Goal: Check status: Check status

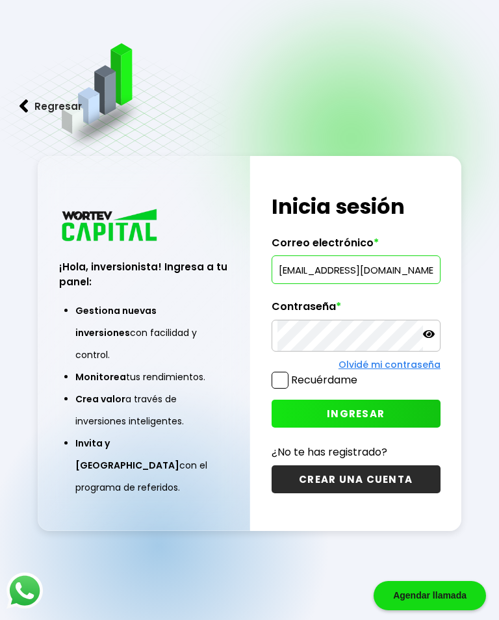
type input "[EMAIL_ADDRESS][DOMAIN_NAME]"
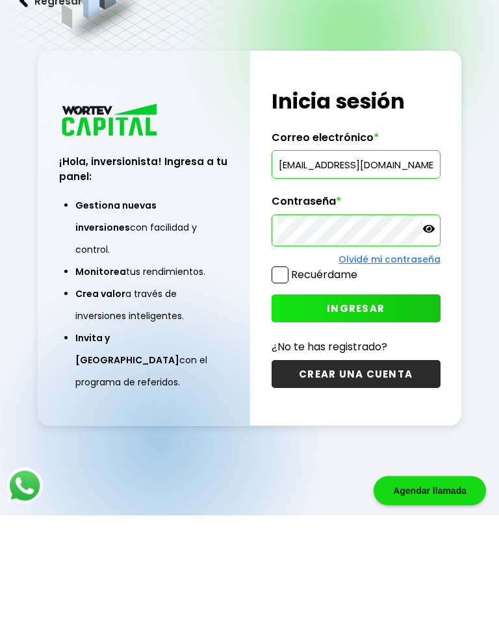
click at [387, 400] on button "INGRESAR" at bounding box center [356, 414] width 169 height 28
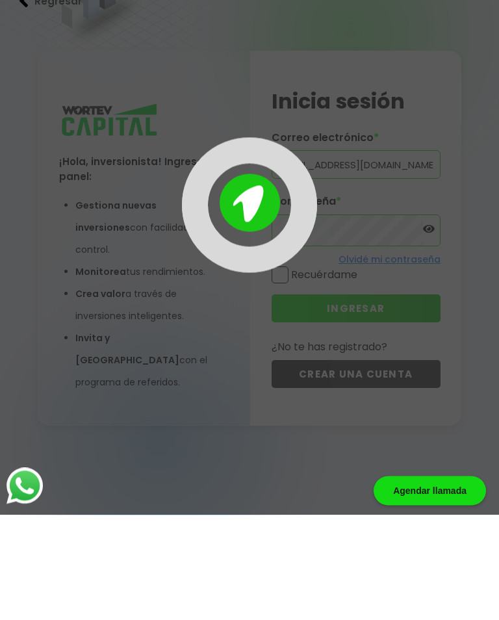
scroll to position [65, 0]
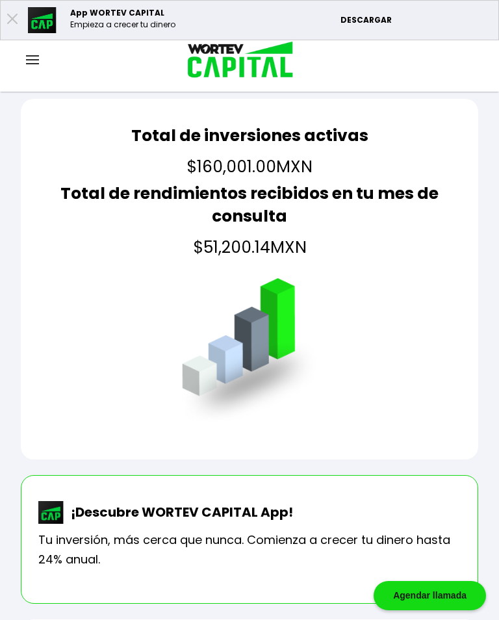
click at [37, 56] on img at bounding box center [32, 59] width 13 height 9
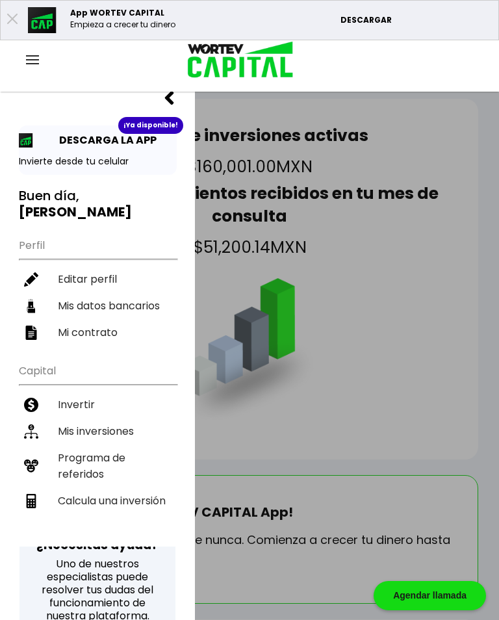
click at [125, 431] on li "Mis inversiones" at bounding box center [98, 431] width 158 height 27
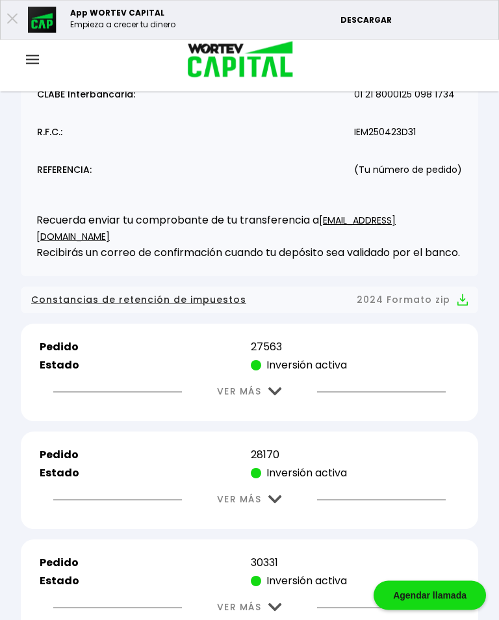
click at [277, 396] on img at bounding box center [275, 392] width 14 height 8
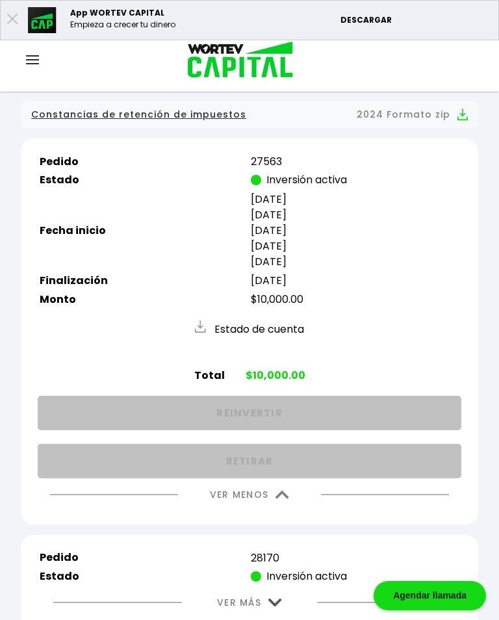
scroll to position [419, 0]
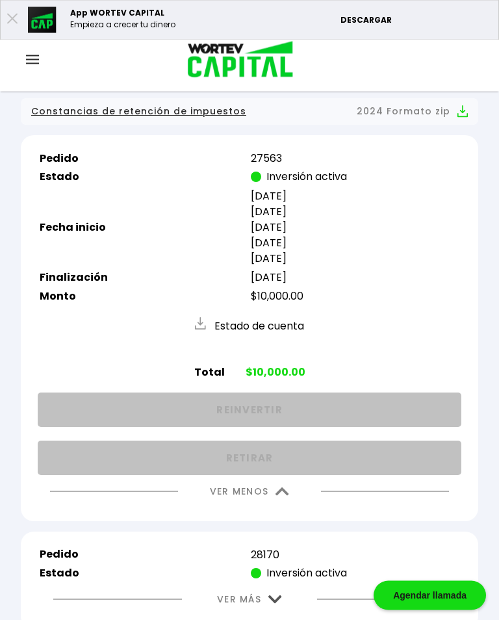
click at [283, 496] on img at bounding box center [282, 492] width 14 height 8
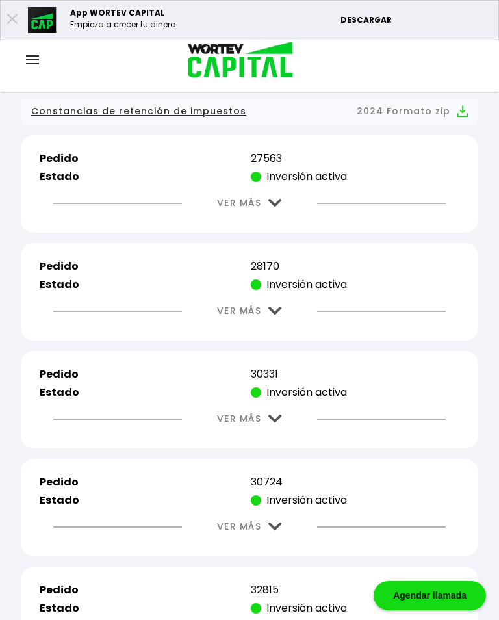
click at [277, 315] on img at bounding box center [275, 311] width 14 height 8
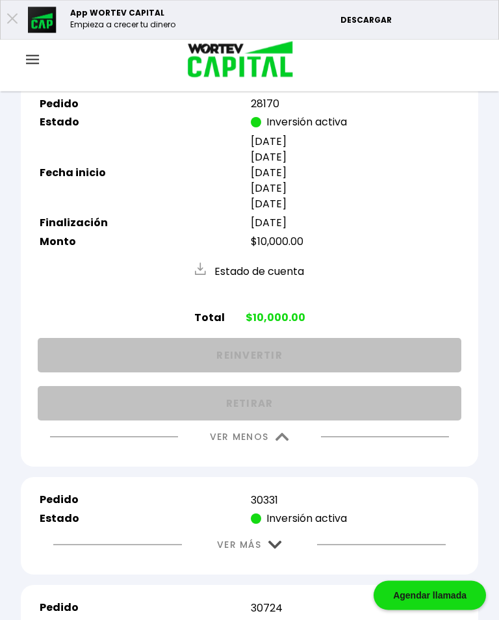
scroll to position [582, 0]
click at [283, 441] on img at bounding box center [282, 437] width 14 height 8
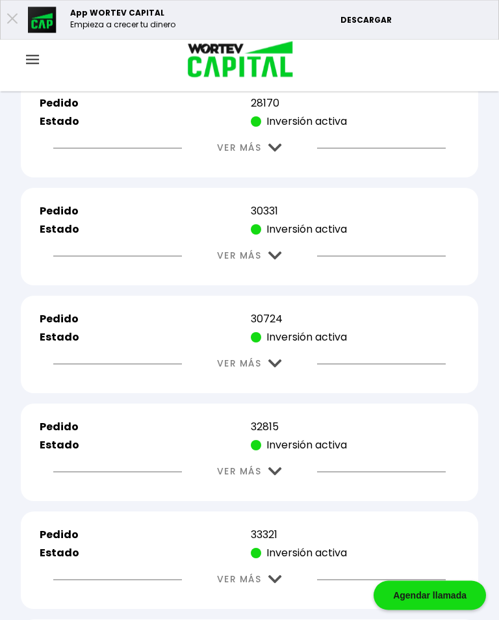
scroll to position [583, 0]
click at [279, 260] on img at bounding box center [275, 255] width 14 height 8
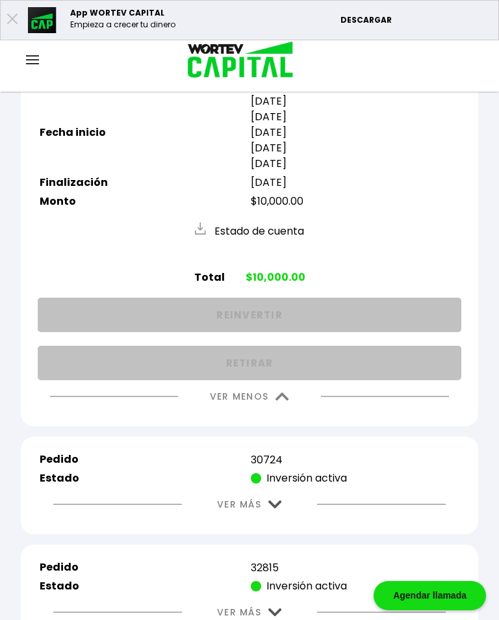
scroll to position [732, 0]
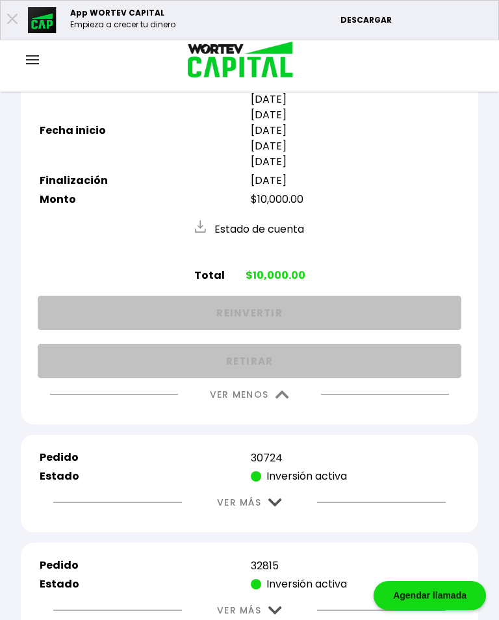
click at [282, 399] on img at bounding box center [282, 394] width 14 height 8
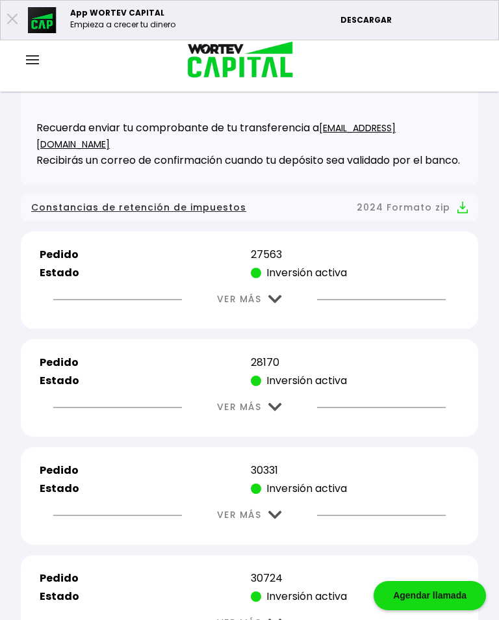
scroll to position [328, 0]
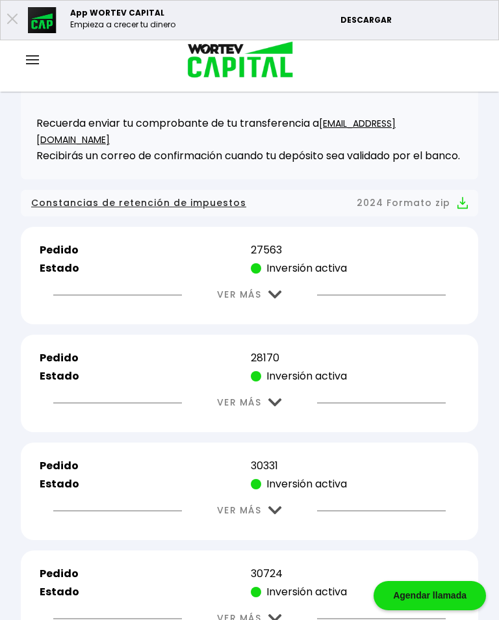
click at [273, 292] on button "VER MÁS" at bounding box center [250, 294] width 104 height 33
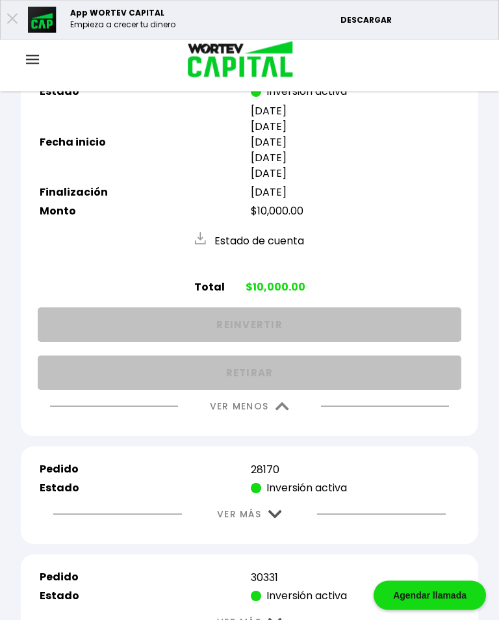
scroll to position [505, 0]
click at [286, 410] on img at bounding box center [282, 406] width 14 height 8
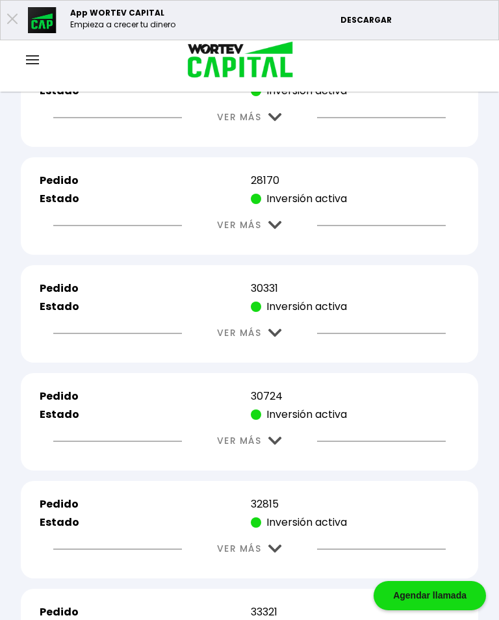
click at [280, 229] on img at bounding box center [275, 225] width 14 height 8
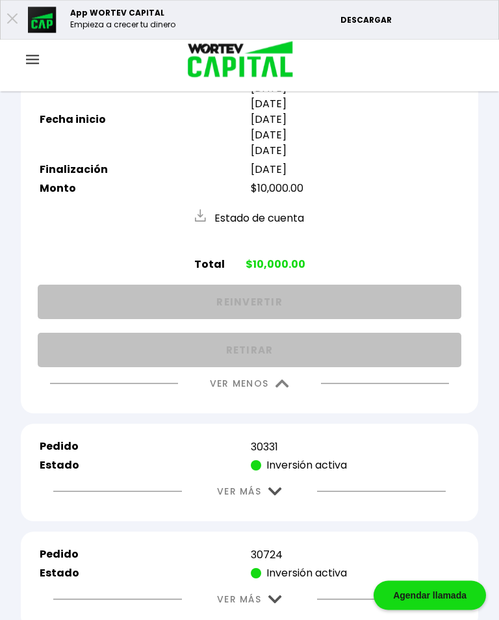
scroll to position [635, 0]
click at [286, 388] on img at bounding box center [282, 383] width 14 height 8
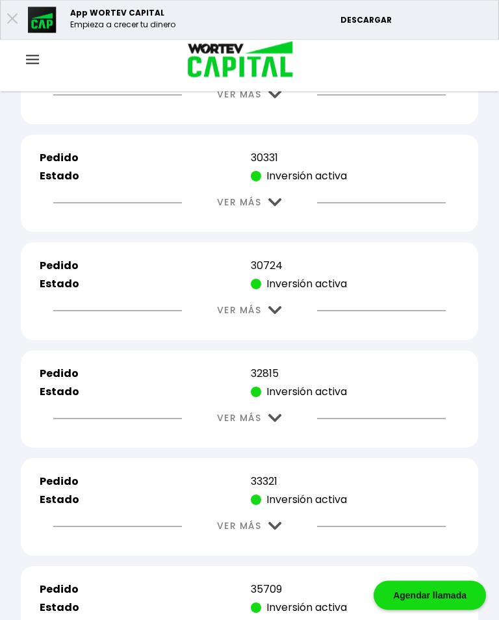
scroll to position [636, 0]
click at [280, 211] on button "VER MÁS" at bounding box center [250, 202] width 104 height 33
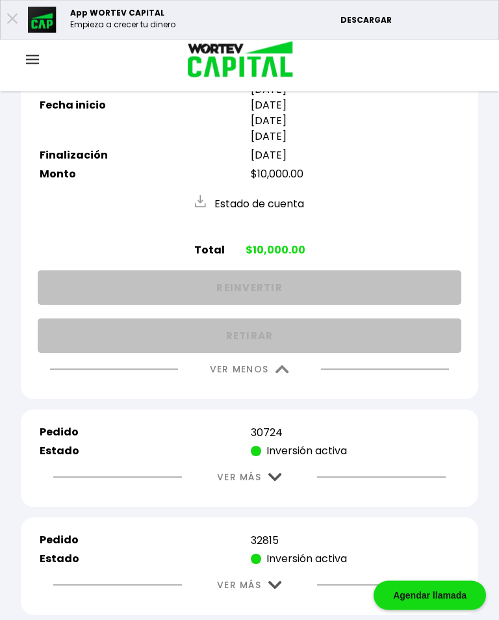
scroll to position [758, 0]
click at [282, 374] on img at bounding box center [282, 369] width 14 height 8
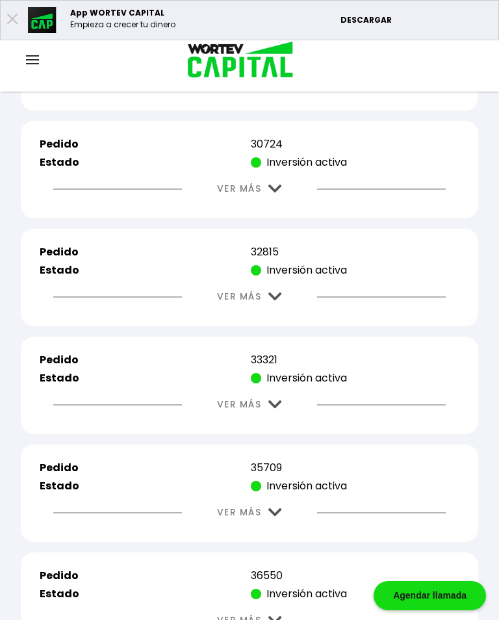
click at [275, 193] on img at bounding box center [275, 189] width 14 height 8
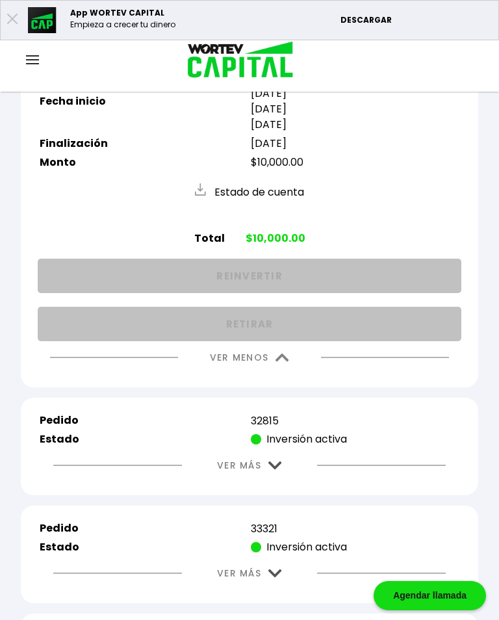
scroll to position [865, 0]
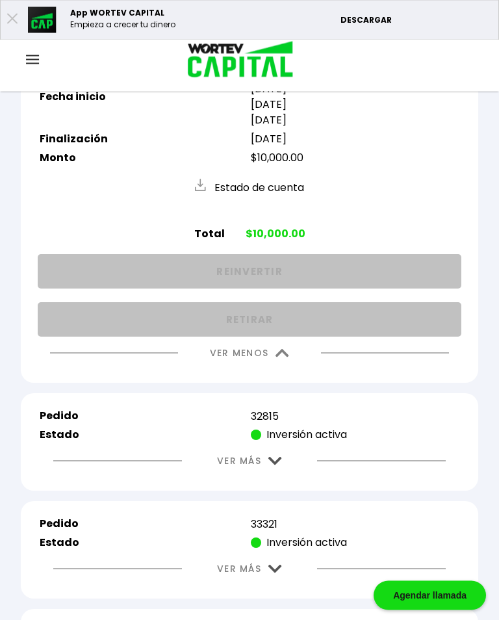
click at [281, 358] on img at bounding box center [282, 354] width 14 height 8
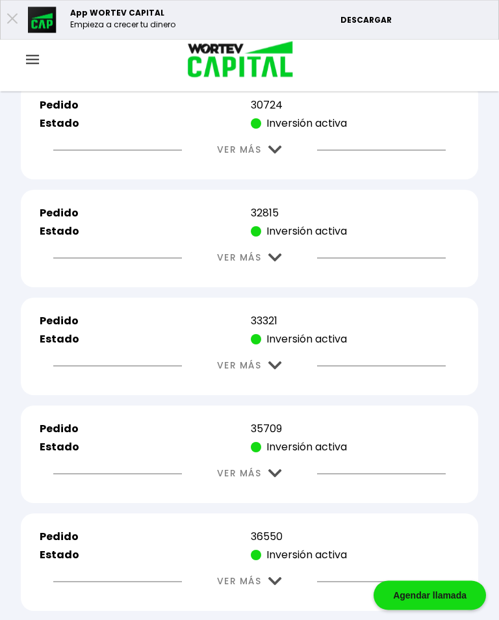
click at [282, 262] on img at bounding box center [275, 258] width 14 height 8
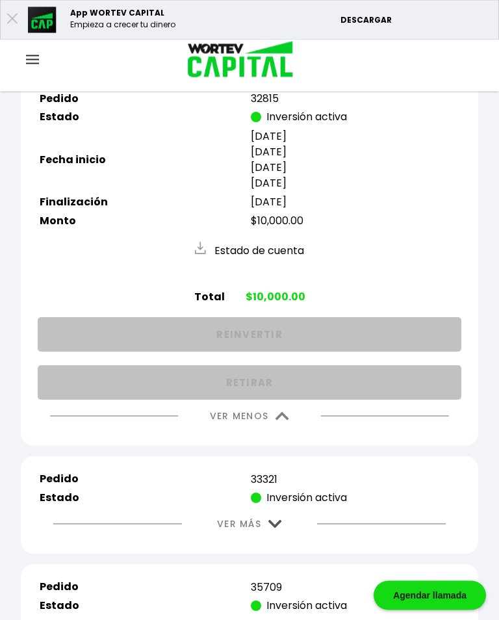
scroll to position [911, 0]
click at [279, 420] on img at bounding box center [282, 416] width 14 height 8
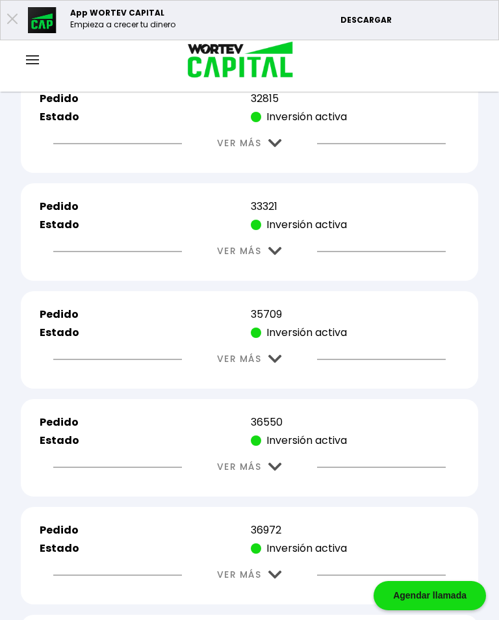
click at [279, 255] on img at bounding box center [275, 251] width 14 height 8
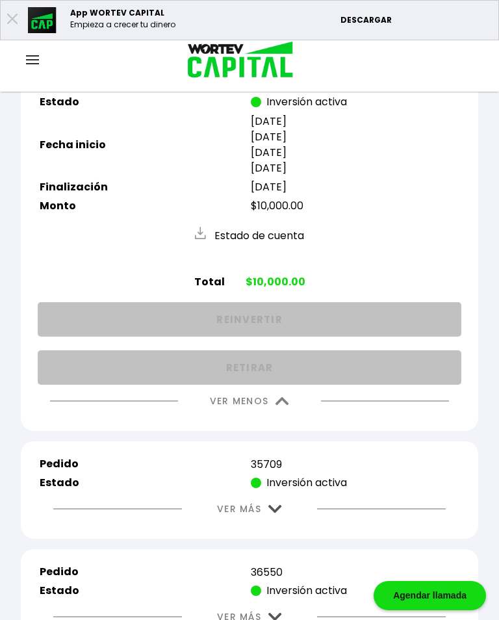
scroll to position [1035, 0]
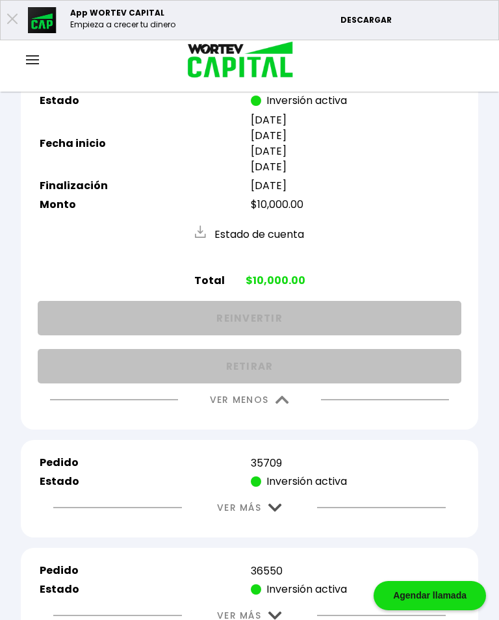
click at [281, 404] on img at bounding box center [282, 400] width 14 height 8
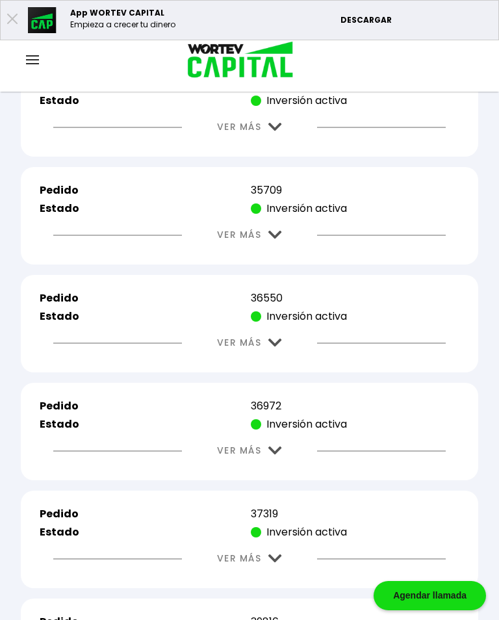
click at [277, 239] on img at bounding box center [275, 235] width 14 height 8
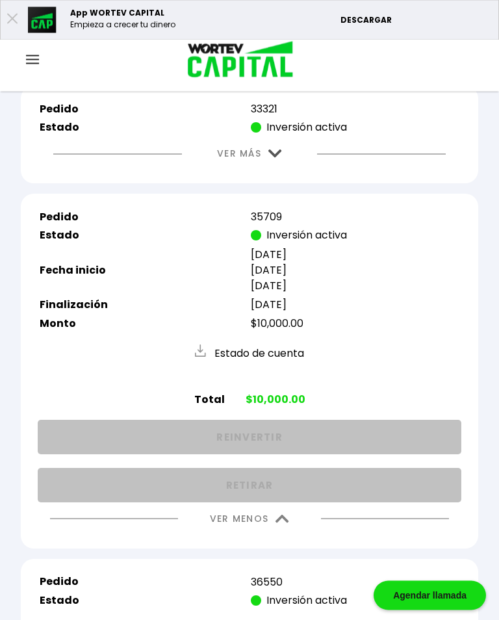
scroll to position [1002, 0]
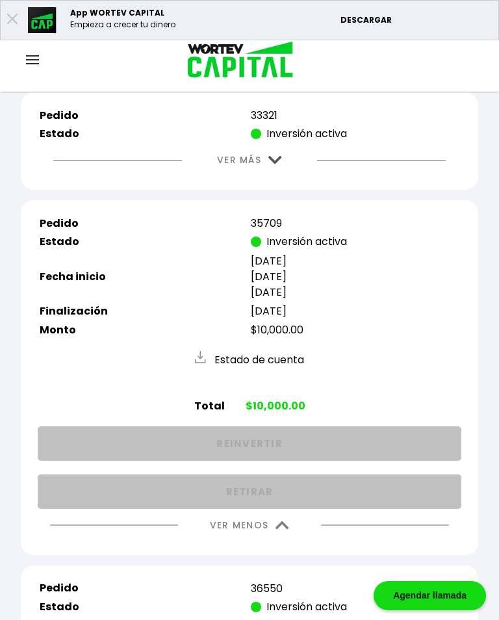
click at [275, 164] on img at bounding box center [275, 160] width 14 height 8
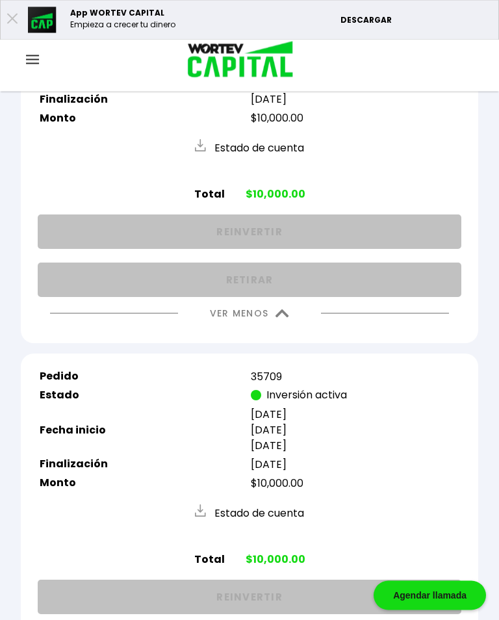
scroll to position [1121, 0]
click at [283, 318] on img at bounding box center [282, 313] width 14 height 8
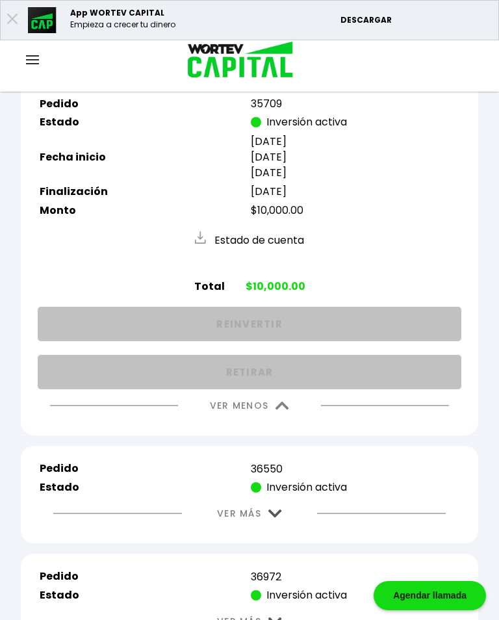
click at [283, 410] on img at bounding box center [282, 406] width 14 height 8
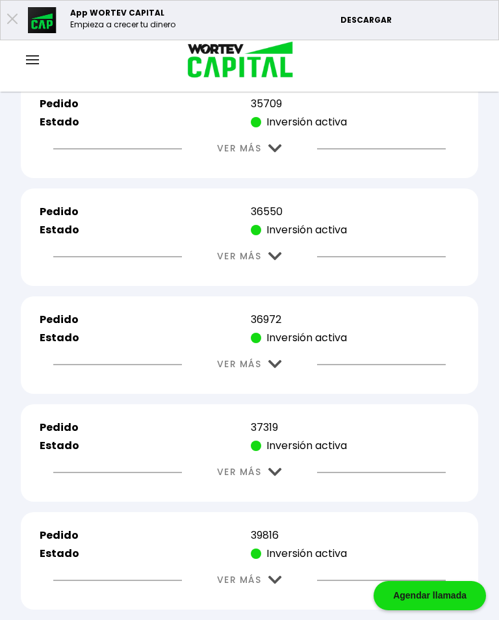
click at [279, 261] on img at bounding box center [275, 256] width 14 height 8
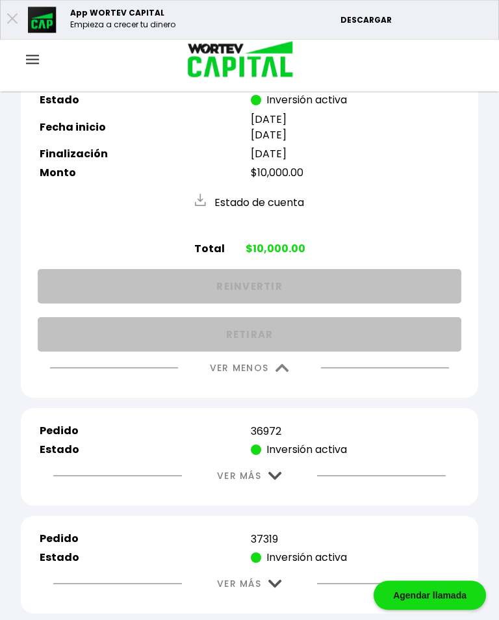
click at [279, 373] on img at bounding box center [282, 368] width 14 height 8
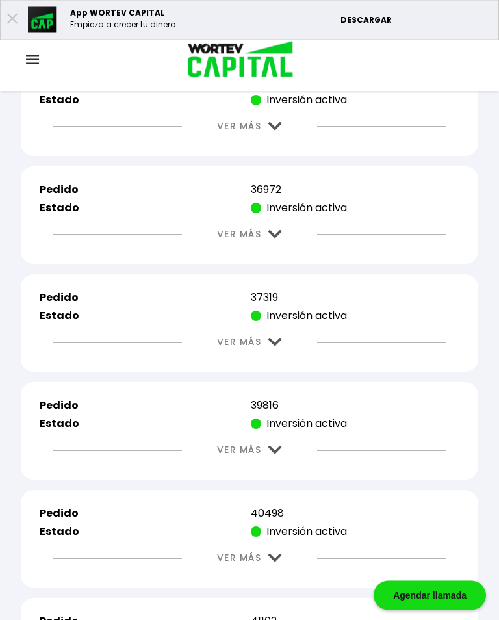
scroll to position [1251, 0]
click at [275, 238] on img at bounding box center [275, 234] width 14 height 8
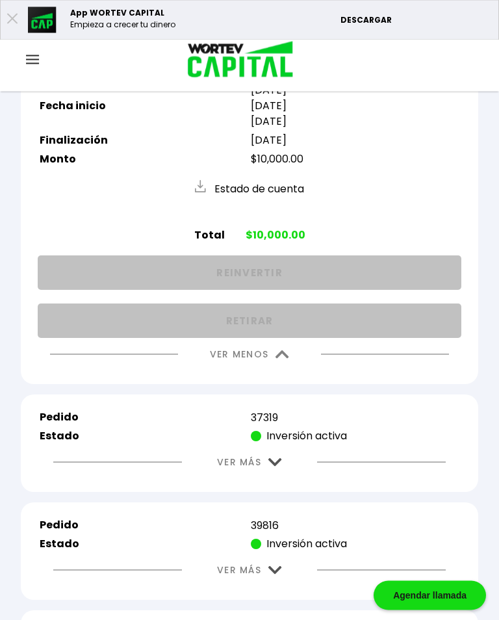
scroll to position [1387, 0]
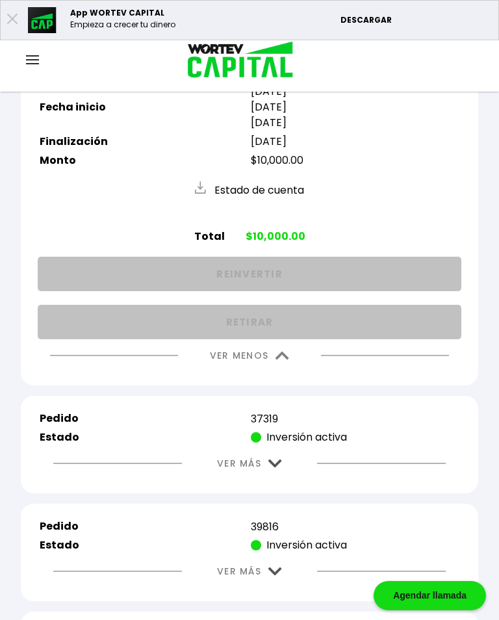
click at [285, 360] on img at bounding box center [282, 355] width 14 height 8
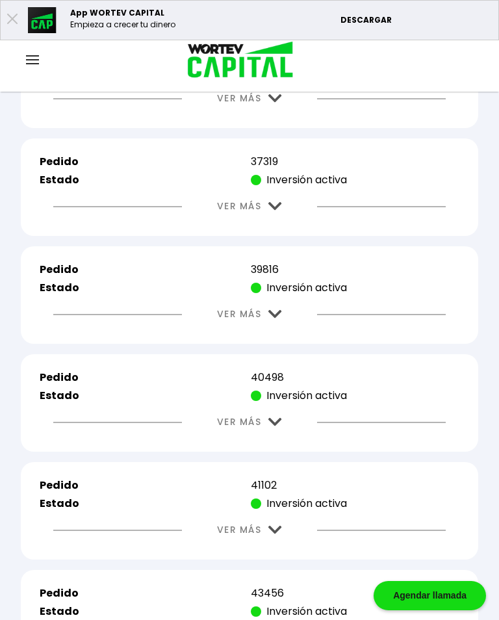
click at [281, 211] on img at bounding box center [275, 206] width 14 height 8
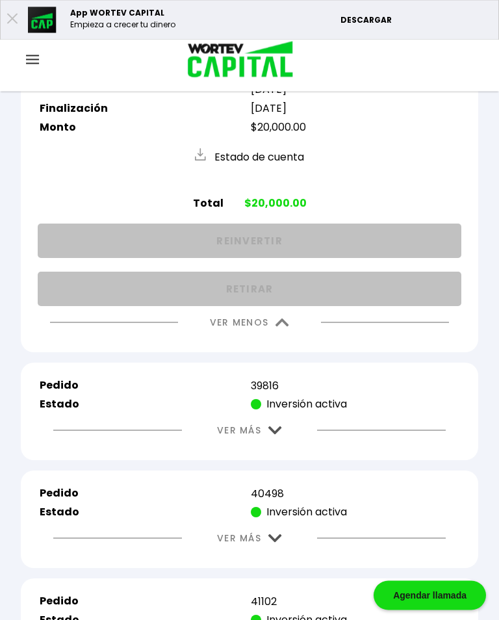
scroll to position [1528, 0]
click at [285, 327] on img at bounding box center [282, 322] width 14 height 8
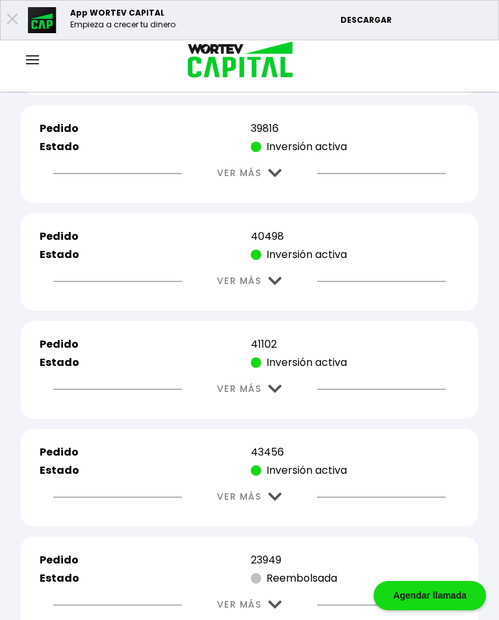
click at [280, 177] on img at bounding box center [275, 173] width 14 height 8
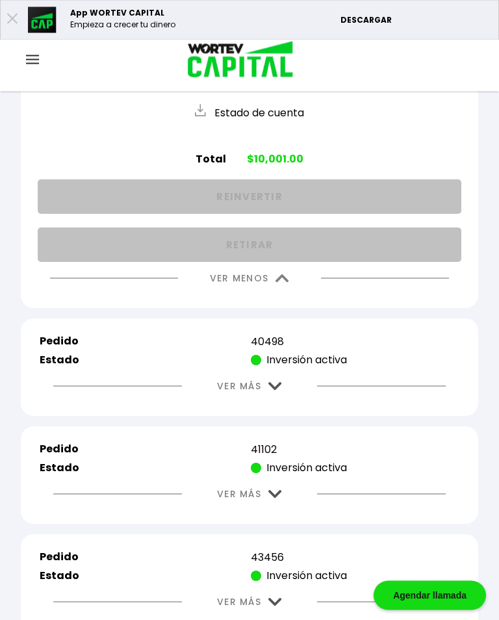
scroll to position [1651, 0]
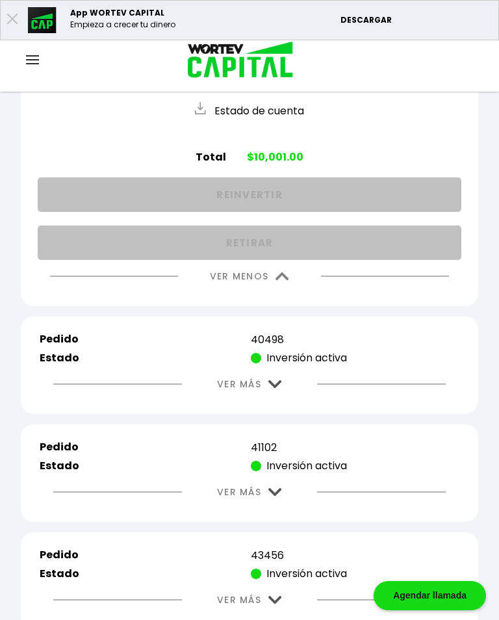
click at [283, 281] on img at bounding box center [282, 276] width 14 height 8
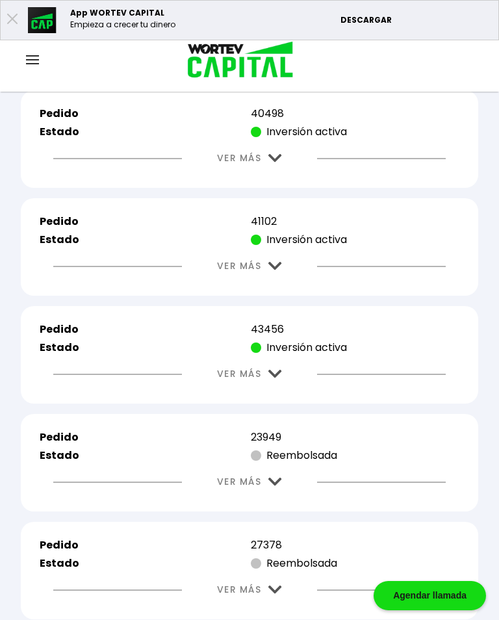
click at [276, 162] on img at bounding box center [275, 158] width 14 height 8
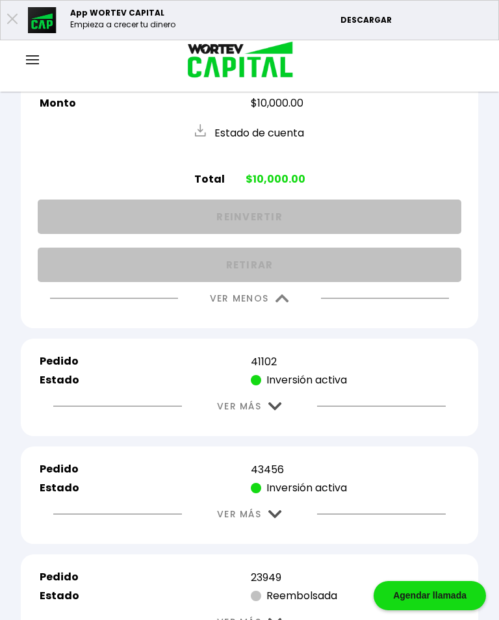
scroll to position [1738, 0]
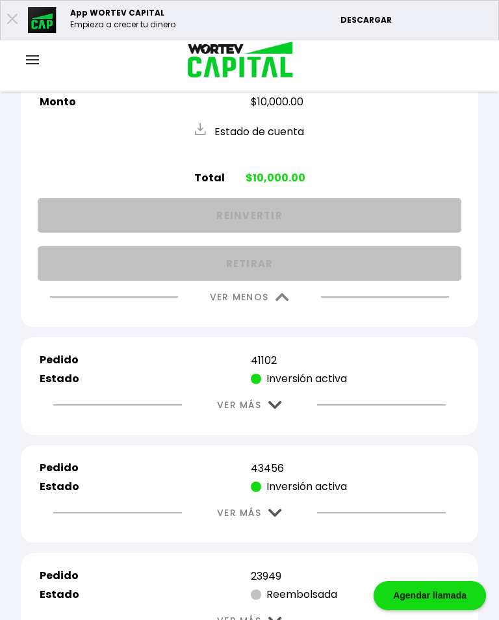
click at [276, 301] on img at bounding box center [282, 297] width 14 height 8
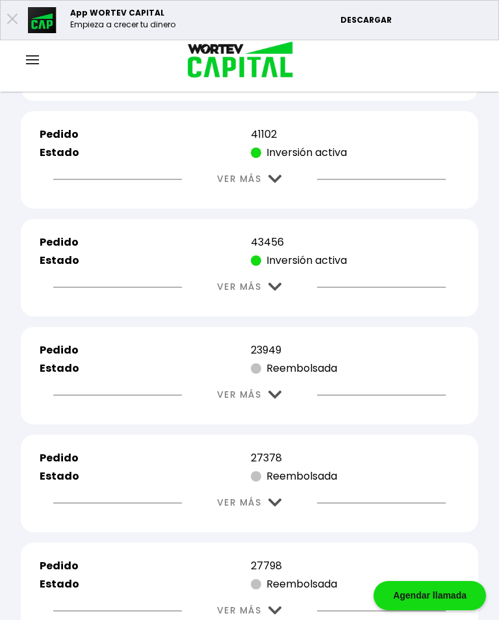
click at [274, 183] on img at bounding box center [275, 179] width 14 height 8
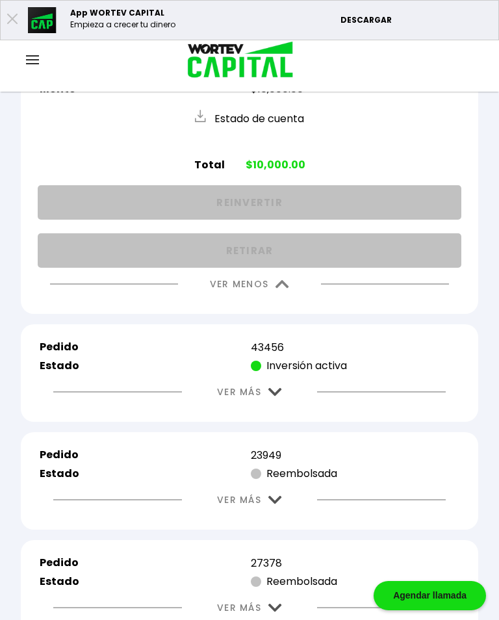
scroll to position [1869, 0]
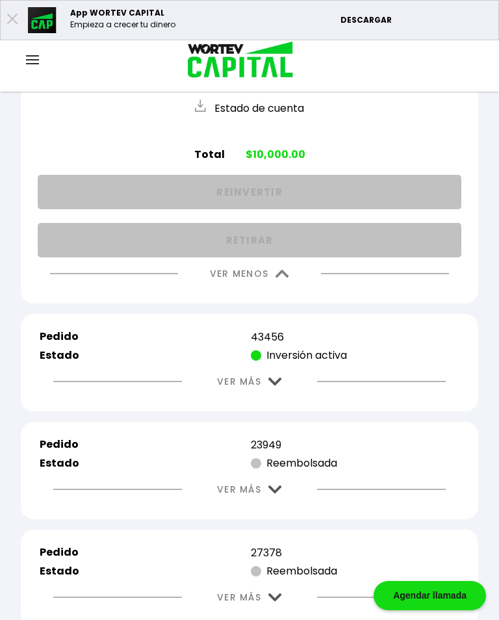
click at [285, 278] on img at bounding box center [282, 274] width 14 height 8
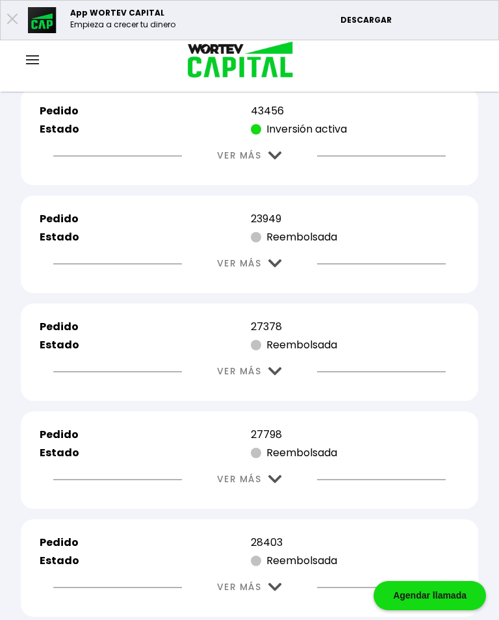
click at [280, 160] on img at bounding box center [275, 155] width 14 height 8
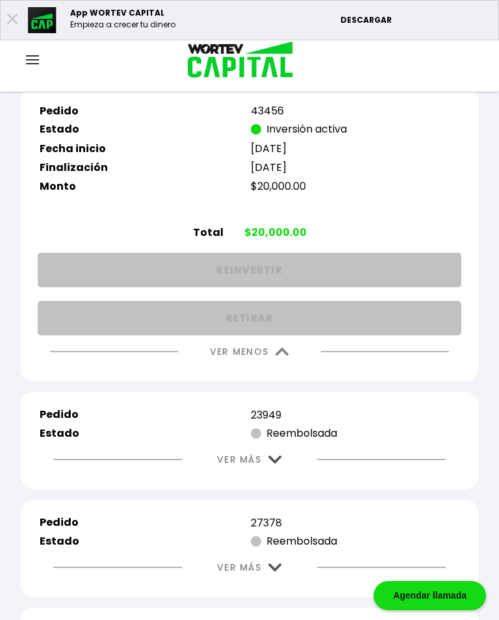
click at [285, 356] on img at bounding box center [282, 352] width 14 height 8
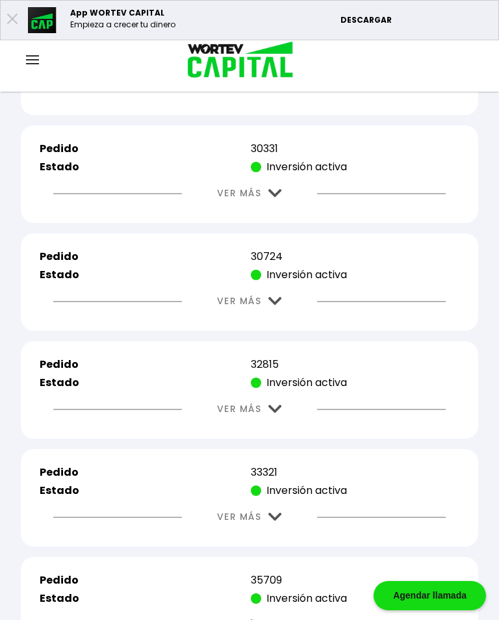
scroll to position [645, 0]
click at [34, 56] on img at bounding box center [32, 59] width 13 height 9
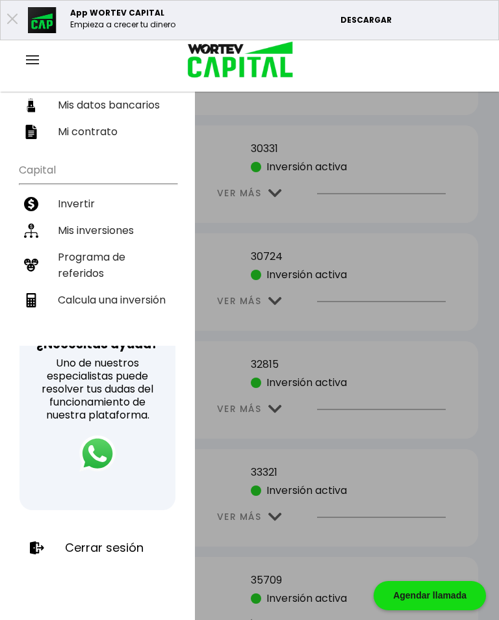
scroll to position [201, 0]
click at [120, 548] on p "Cerrar sesión" at bounding box center [104, 547] width 79 height 13
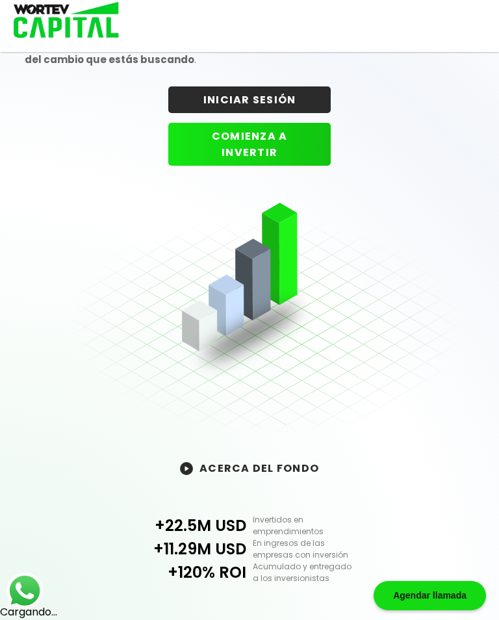
scroll to position [105, 0]
